Goal: Navigation & Orientation: Find specific page/section

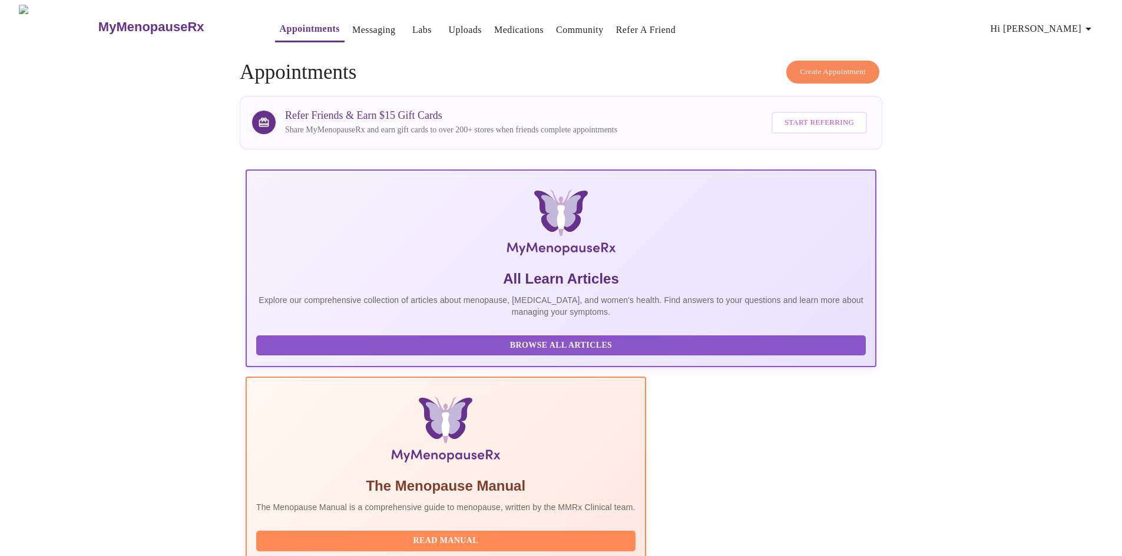
scroll to position [88, 0]
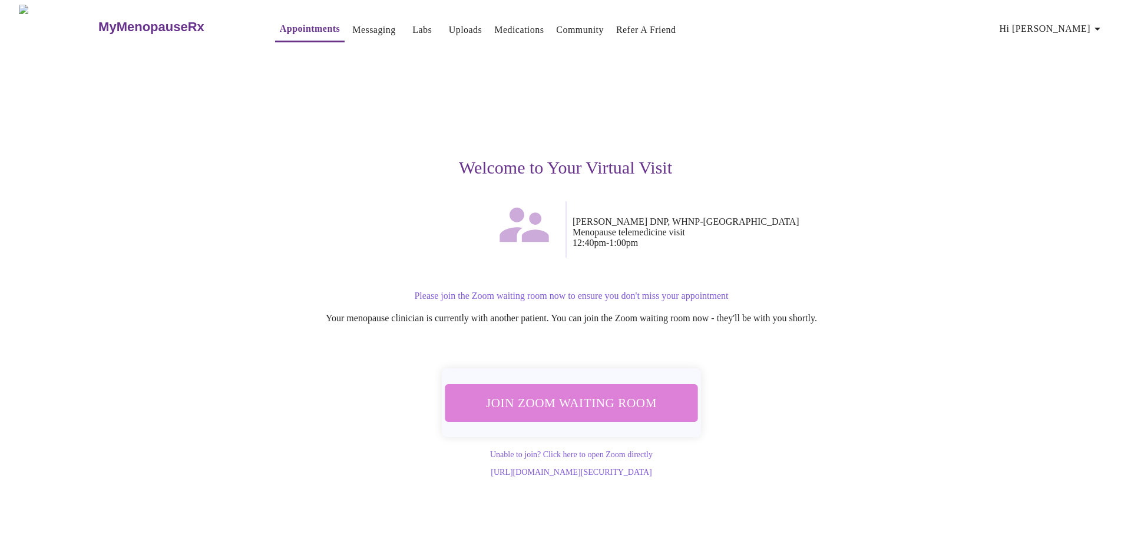
click at [600, 403] on span "Join Zoom Waiting Room" at bounding box center [571, 403] width 221 height 22
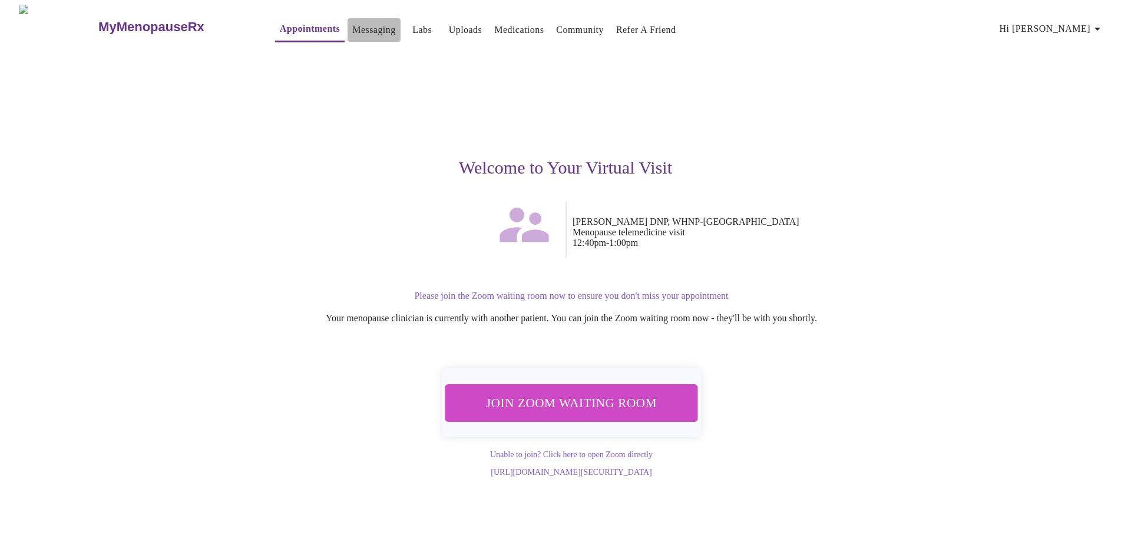
click at [352, 29] on link "Messaging" at bounding box center [373, 30] width 43 height 16
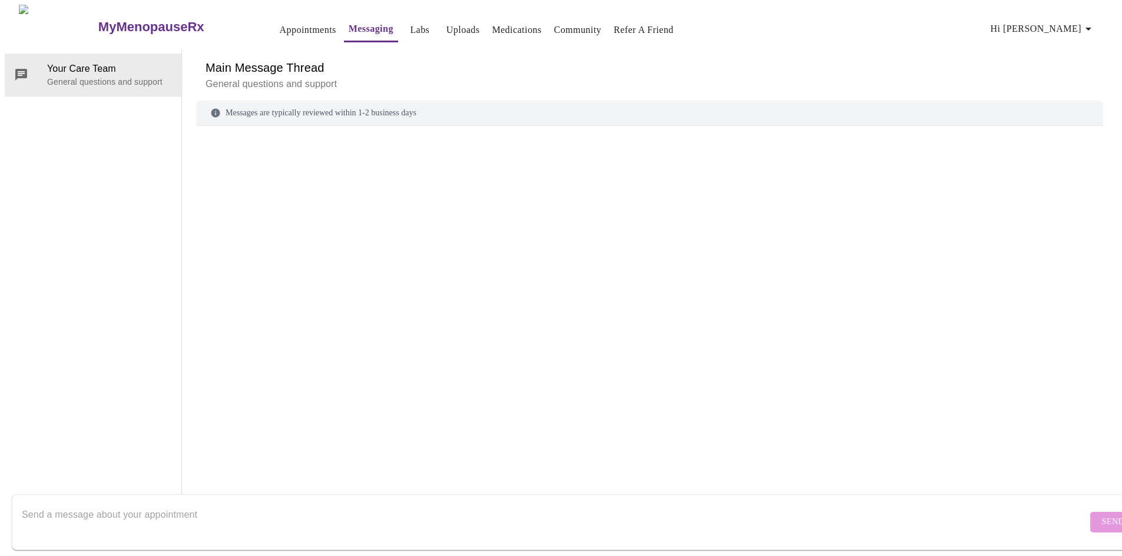
click at [410, 30] on link "Labs" at bounding box center [419, 30] width 19 height 16
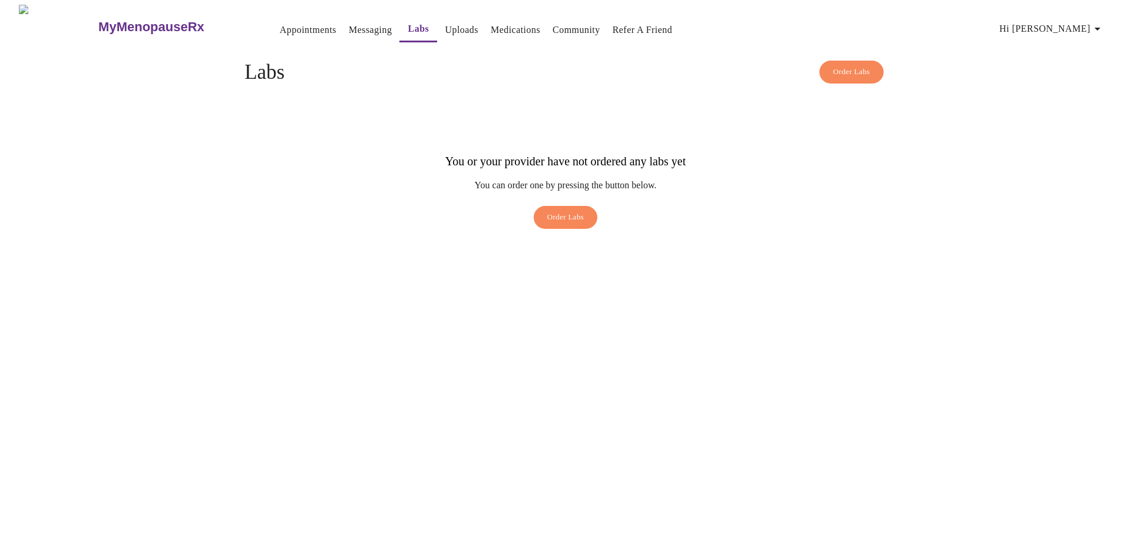
click at [445, 25] on link "Uploads" at bounding box center [462, 30] width 34 height 16
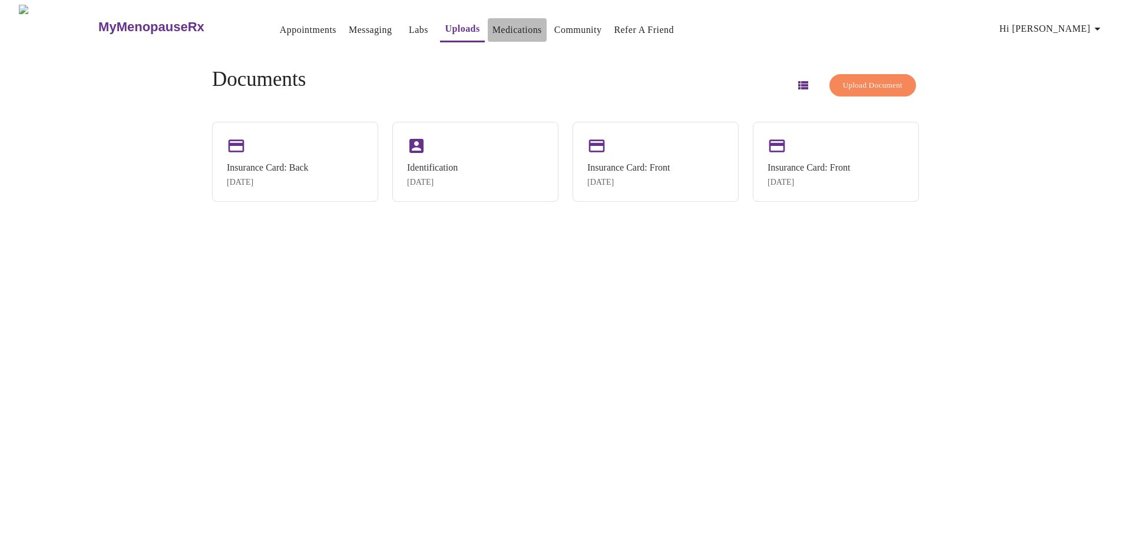
click at [508, 22] on link "Medications" at bounding box center [516, 30] width 49 height 16
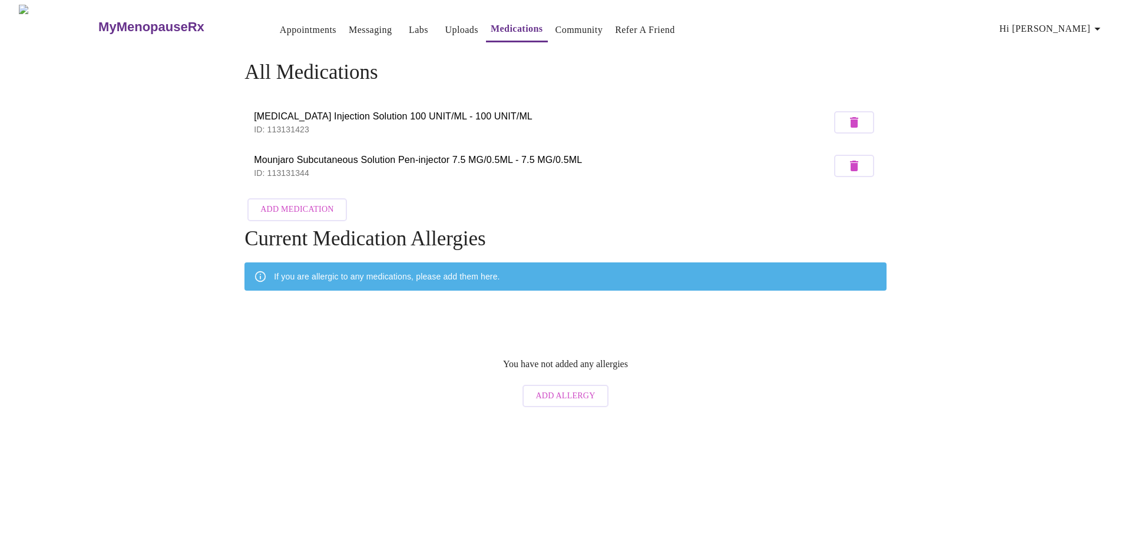
click at [280, 29] on link "Appointments" at bounding box center [308, 30] width 57 height 16
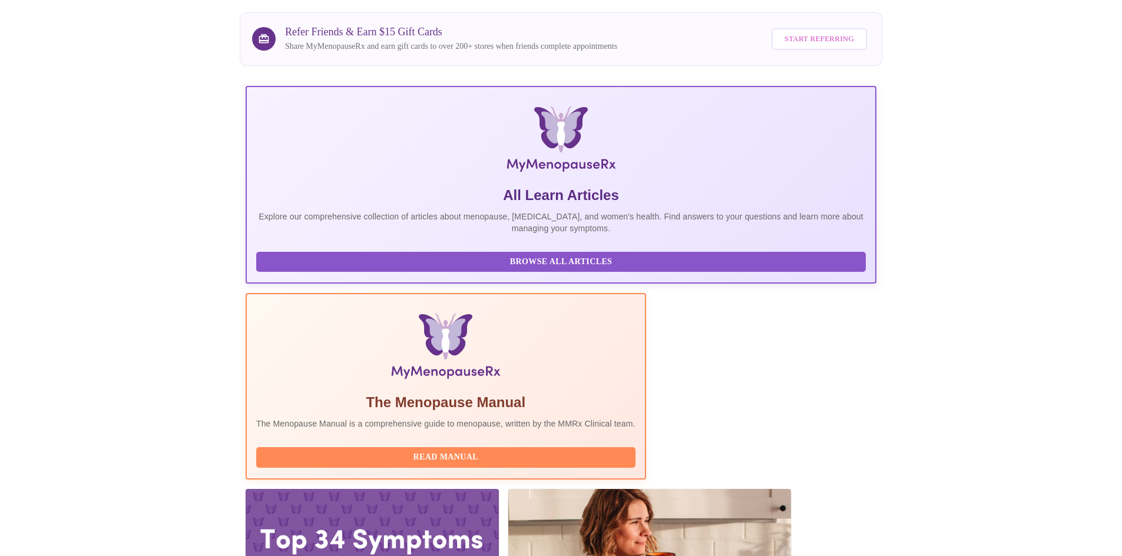
scroll to position [88, 0]
